Goal: Task Accomplishment & Management: Complete application form

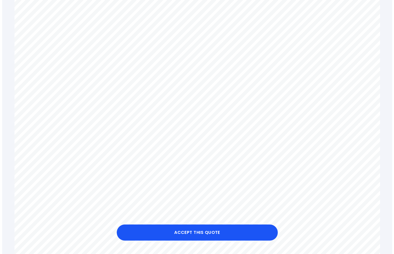
scroll to position [218, 0]
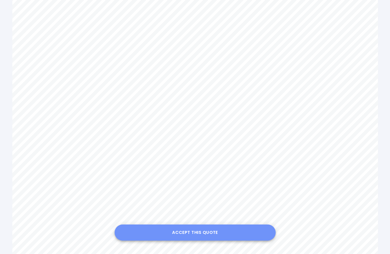
click at [219, 230] on button "Accept this Quote" at bounding box center [195, 232] width 161 height 16
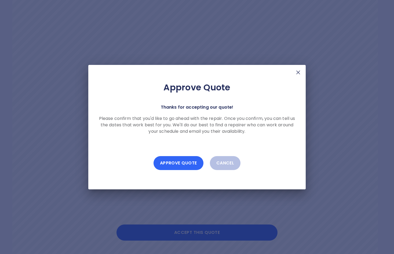
click at [188, 162] on button "Approve Quote" at bounding box center [178, 163] width 50 height 14
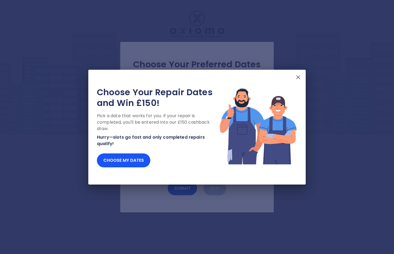
click at [300, 76] on img at bounding box center [298, 77] width 6 height 6
click at [300, 77] on img at bounding box center [298, 77] width 6 height 6
click at [298, 77] on img at bounding box center [298, 77] width 6 height 6
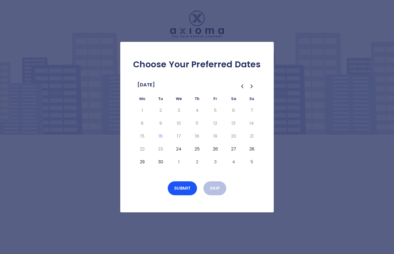
click at [197, 147] on button "25" at bounding box center [197, 149] width 10 height 9
click at [181, 186] on button "Submit" at bounding box center [182, 188] width 29 height 14
